Goal: Obtain resource: Download file/media

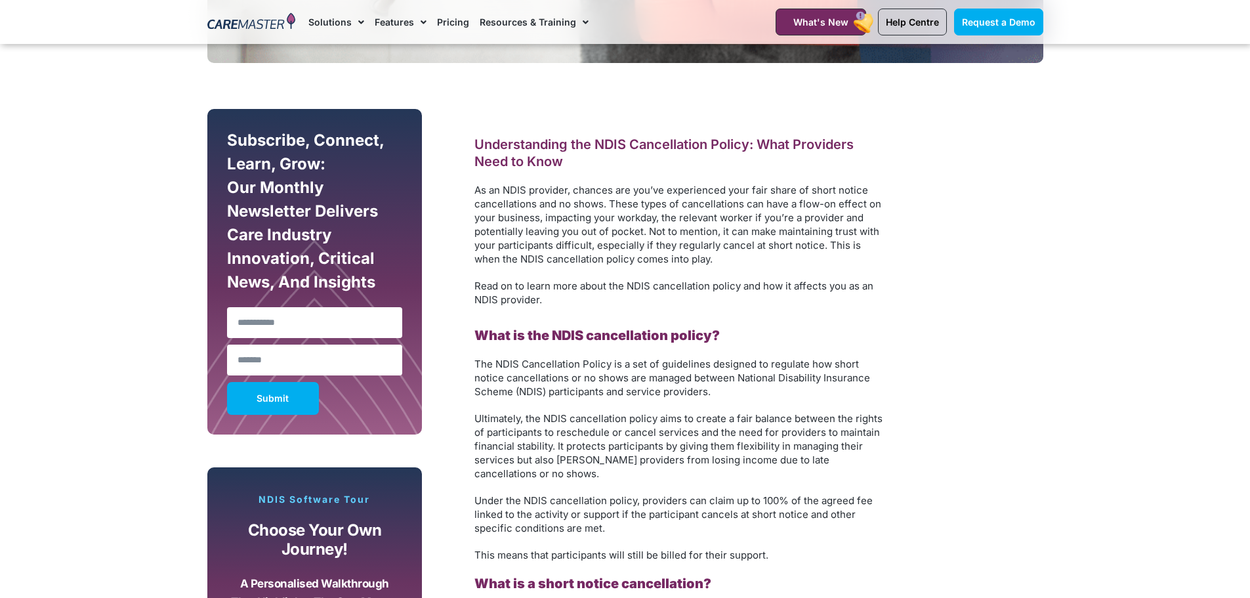
scroll to position [525, 0]
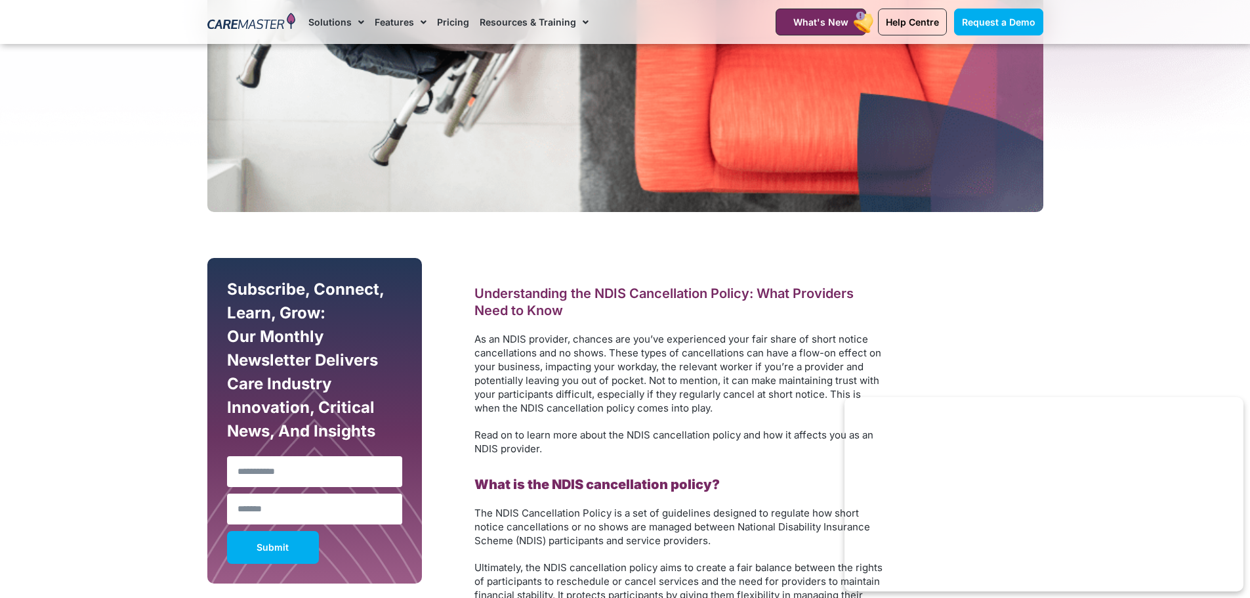
click at [719, 377] on span "As an NDIS provider, chances are you’ve experienced your fair share of short no…" at bounding box center [678, 373] width 407 height 81
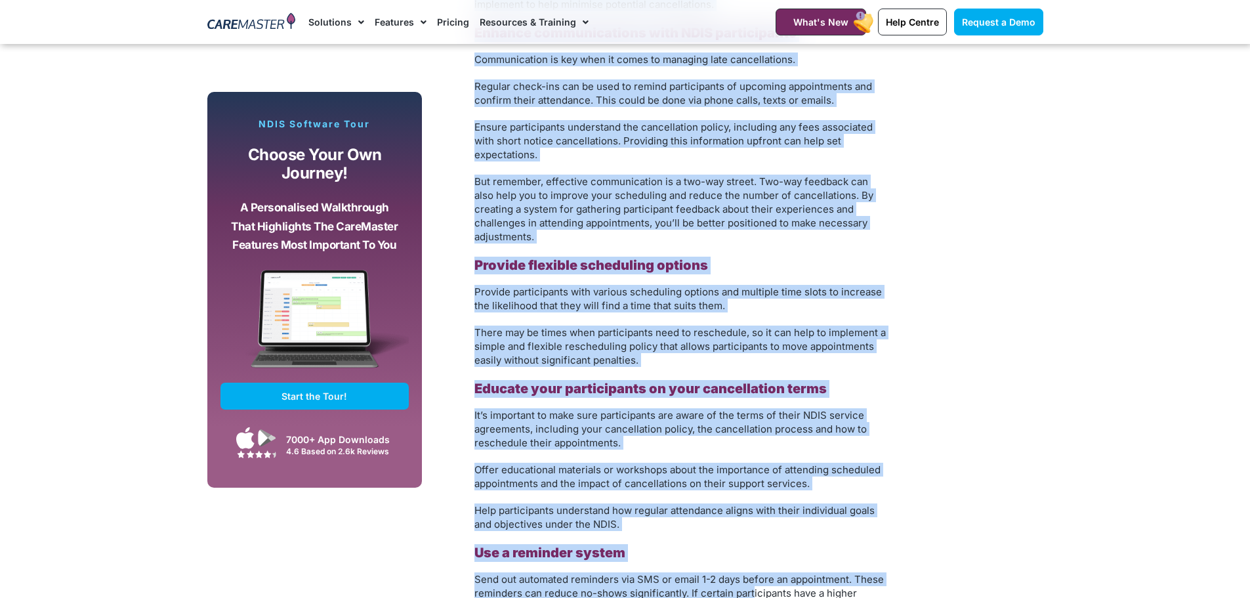
scroll to position [2429, 0]
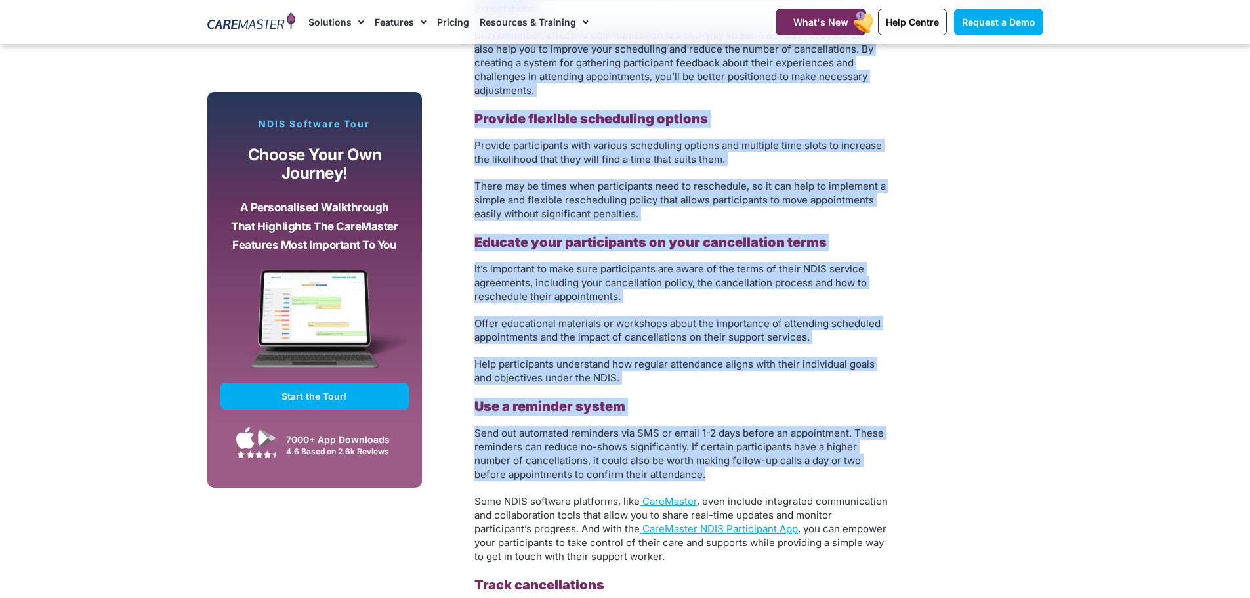
drag, startPoint x: 477, startPoint y: 228, endPoint x: 742, endPoint y: 467, distance: 356.9
copy div "Understanding the NDIS Cancellation Policy: What Providers Need to Know As an N…"
click at [626, 442] on span "Send out automated reminders via SMS or email 1-2 days before an appointment. T…" at bounding box center [680, 454] width 410 height 54
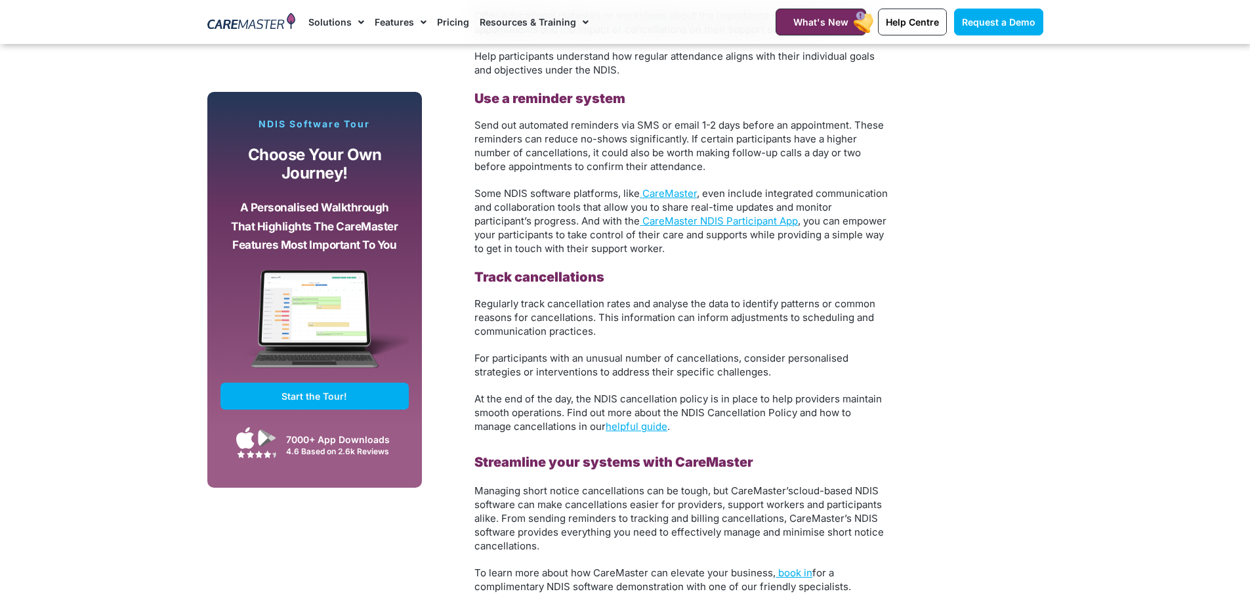
scroll to position [2757, 0]
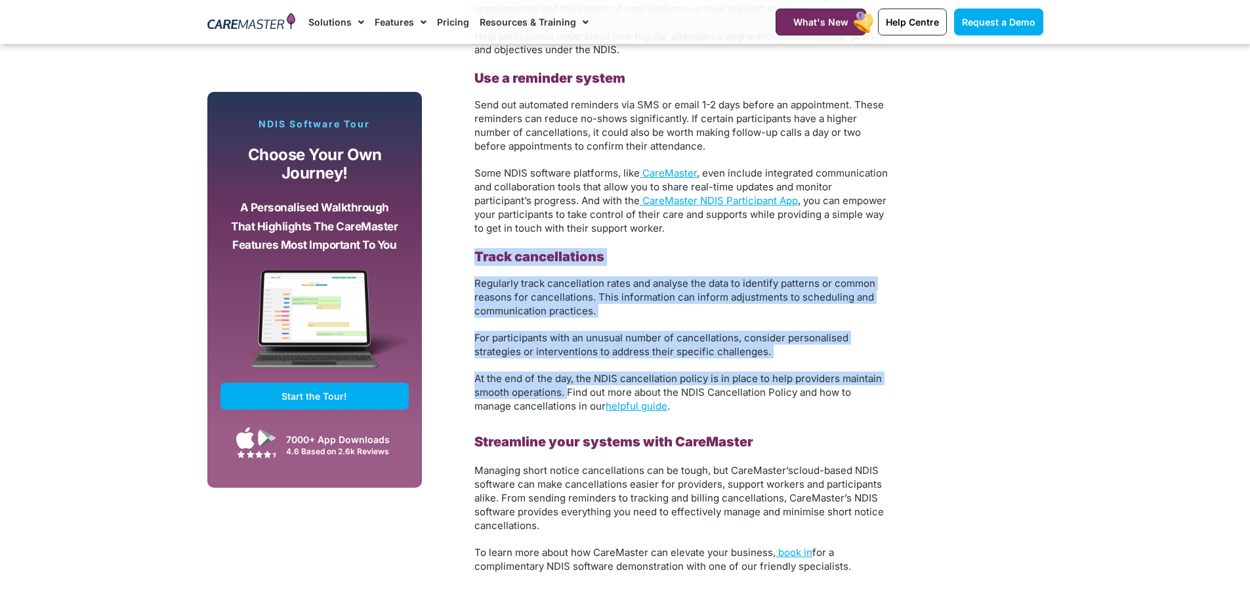
drag, startPoint x: 477, startPoint y: 241, endPoint x: 568, endPoint y: 376, distance: 163.1
copy div "Track cancellations Regularly track cancellation rates and analyse the data to …"
click at [650, 400] on link "helpful guide" at bounding box center [637, 406] width 62 height 12
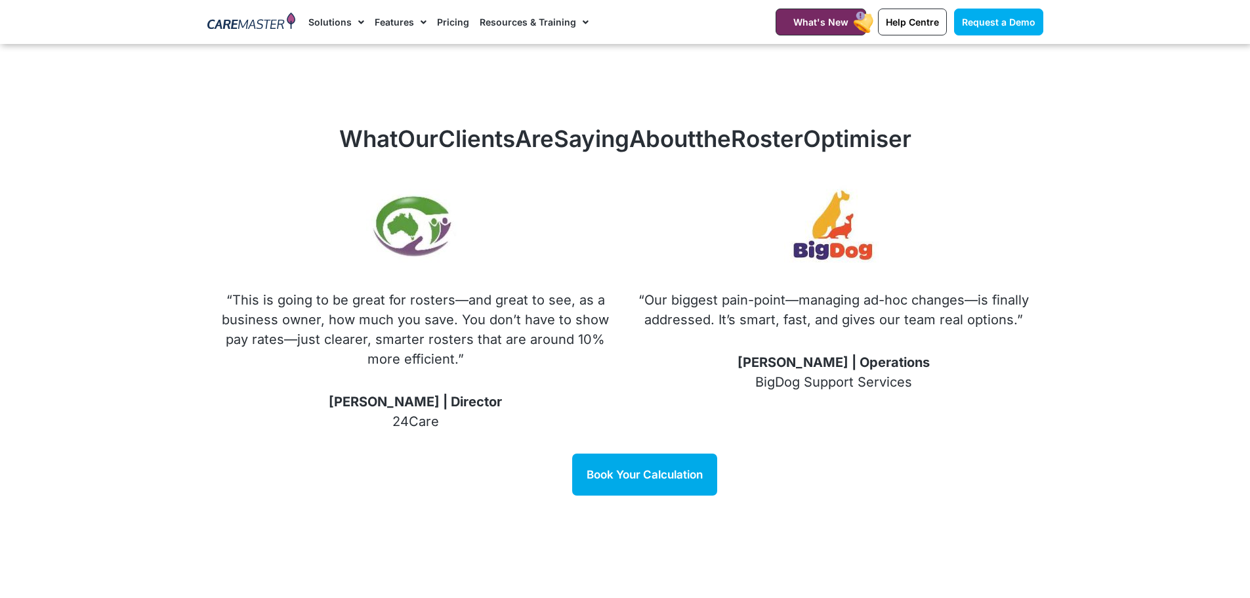
scroll to position [1575, 0]
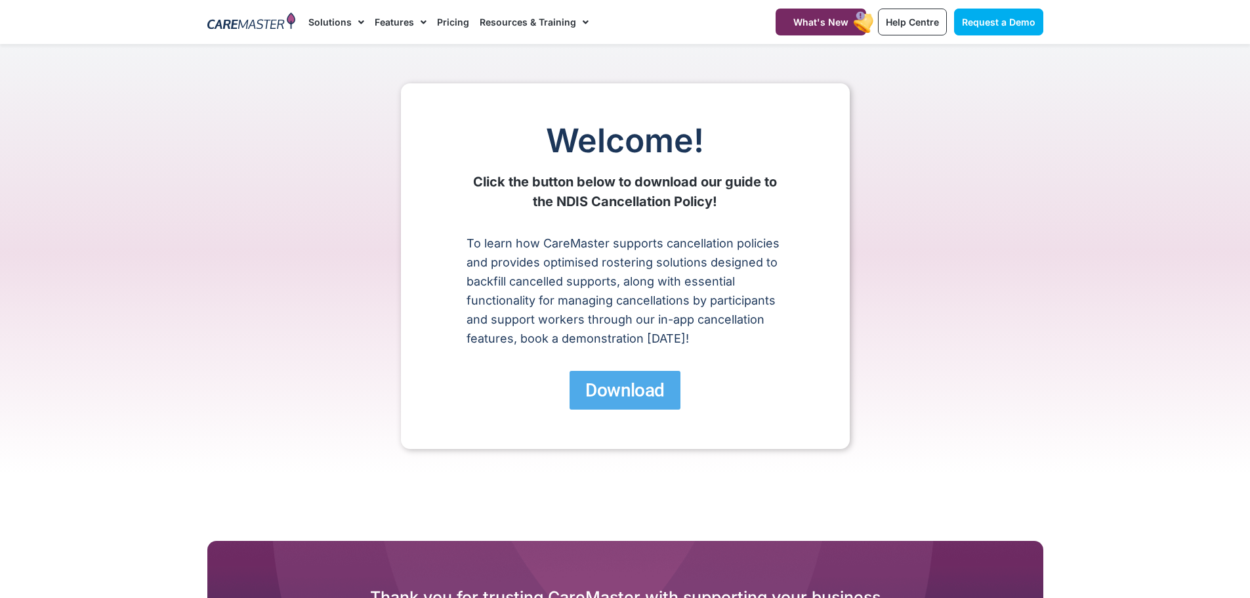
click at [639, 395] on span "Download" at bounding box center [624, 390] width 79 height 23
